Goal: Navigation & Orientation: Go to known website

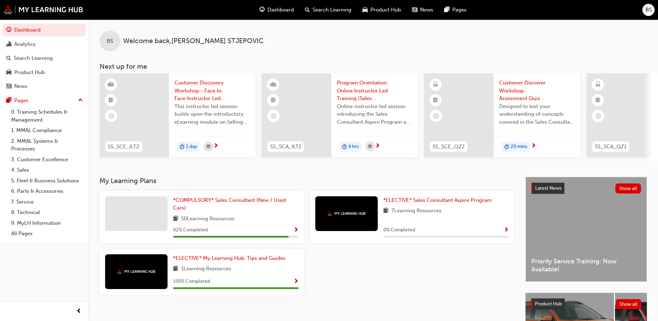
click at [506, 233] on span "Show Progress" at bounding box center [506, 230] width 5 height 6
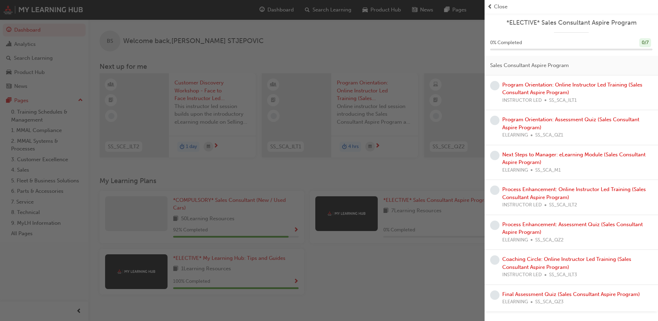
click at [499, 6] on span "Close" at bounding box center [501, 7] width 14 height 8
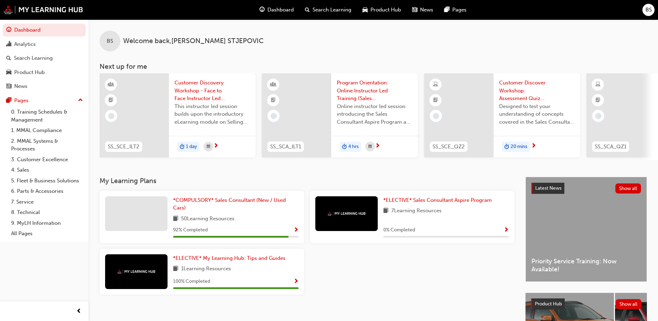
click at [298, 233] on span "Show Progress" at bounding box center [296, 230] width 5 height 6
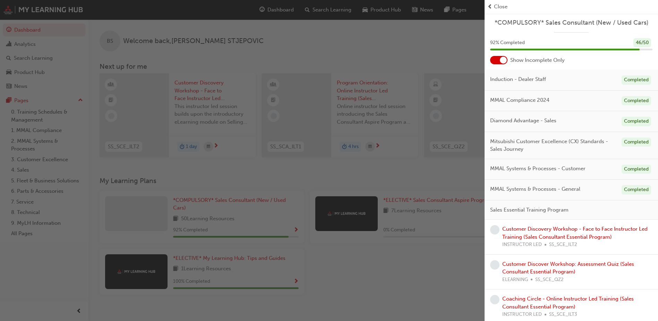
click at [499, 7] on span "Close" at bounding box center [501, 7] width 14 height 8
